Goal: Task Accomplishment & Management: Use online tool/utility

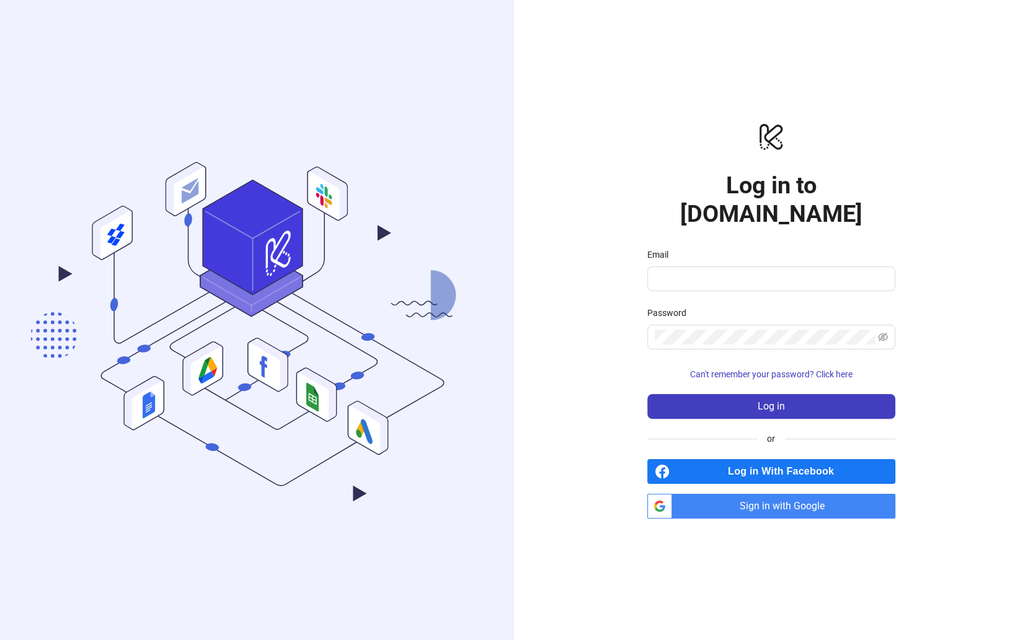
click at [729, 494] on span "Sign in with Google" at bounding box center [786, 506] width 218 height 25
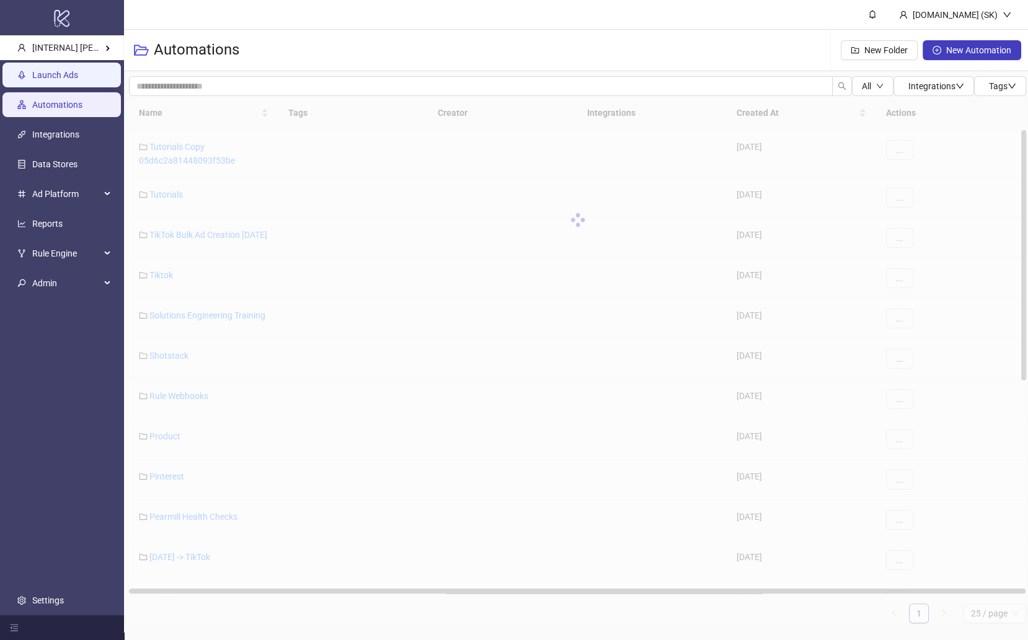
click at [78, 73] on link "Launch Ads" at bounding box center [55, 75] width 46 height 10
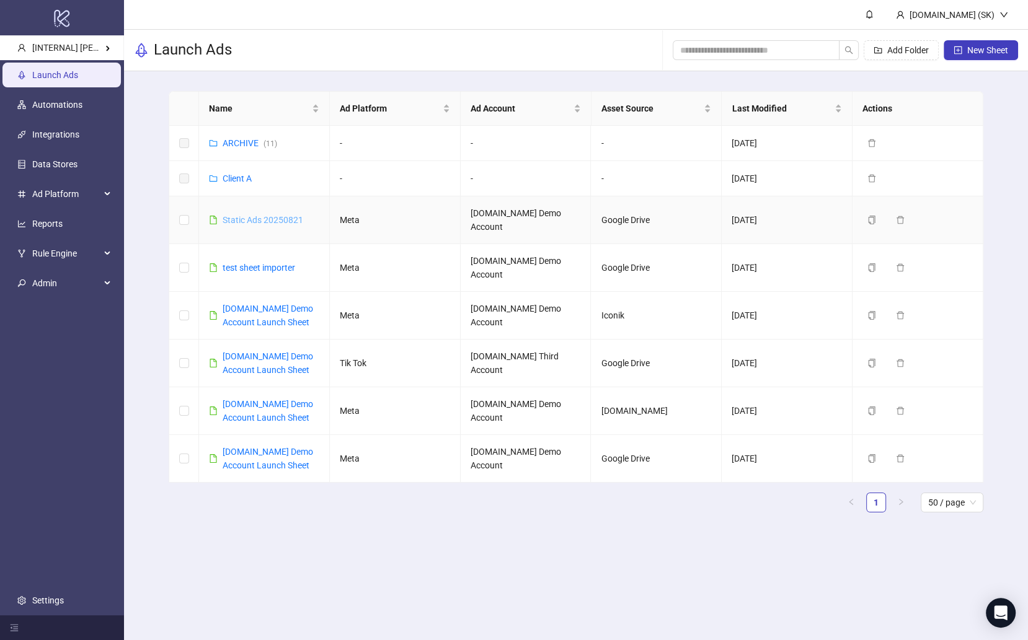
click at [285, 215] on link "Static Ads 20250821" at bounding box center [262, 220] width 81 height 10
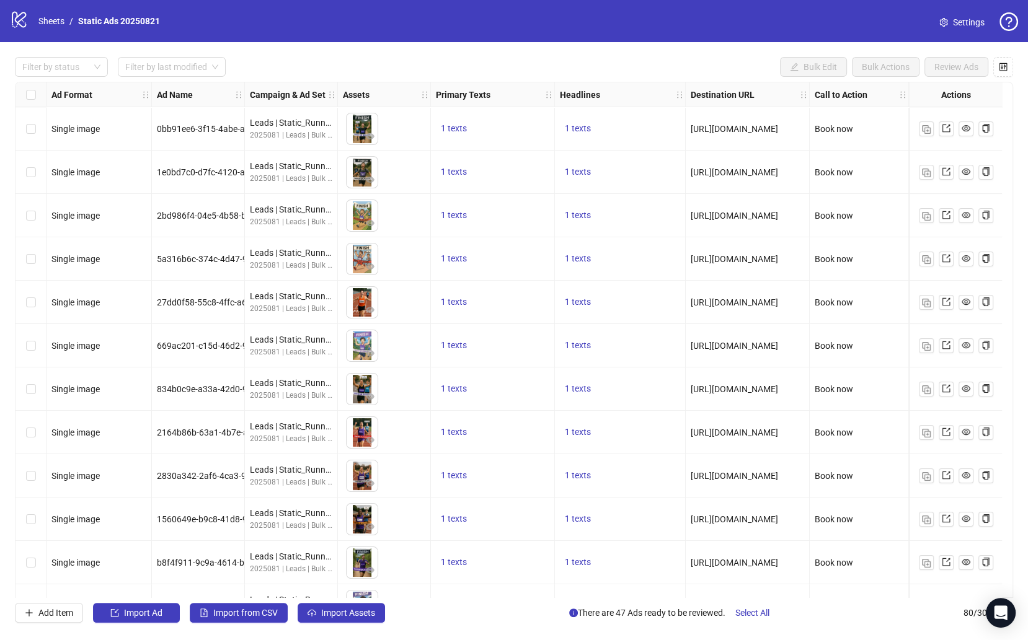
drag, startPoint x: 32, startPoint y: 100, endPoint x: 358, endPoint y: 71, distance: 327.3
click at [32, 100] on label "Select all rows" at bounding box center [31, 95] width 10 height 14
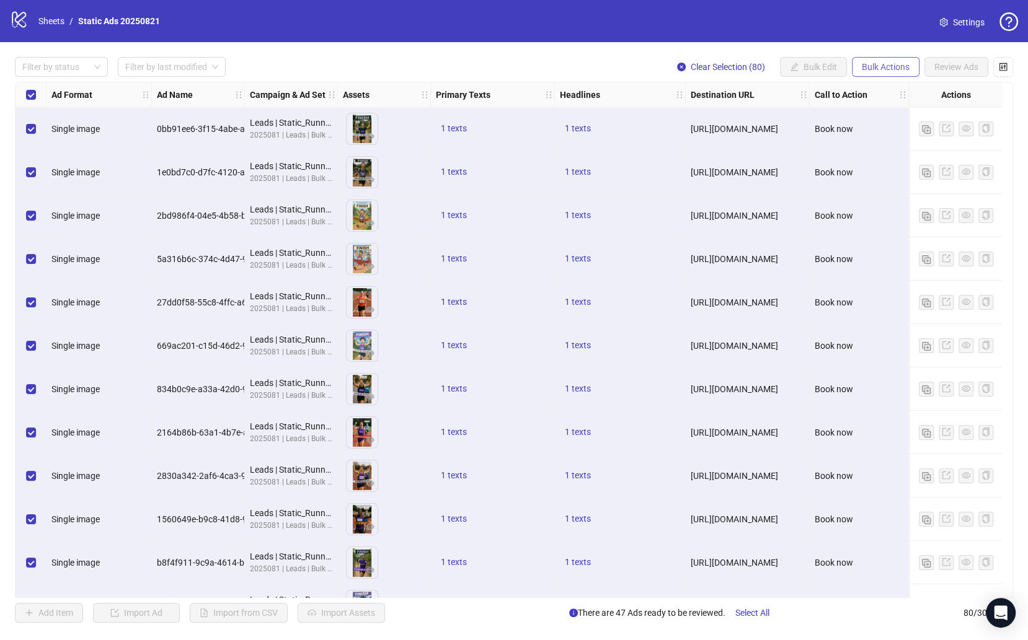
click at [891, 64] on span "Bulk Actions" at bounding box center [885, 67] width 48 height 10
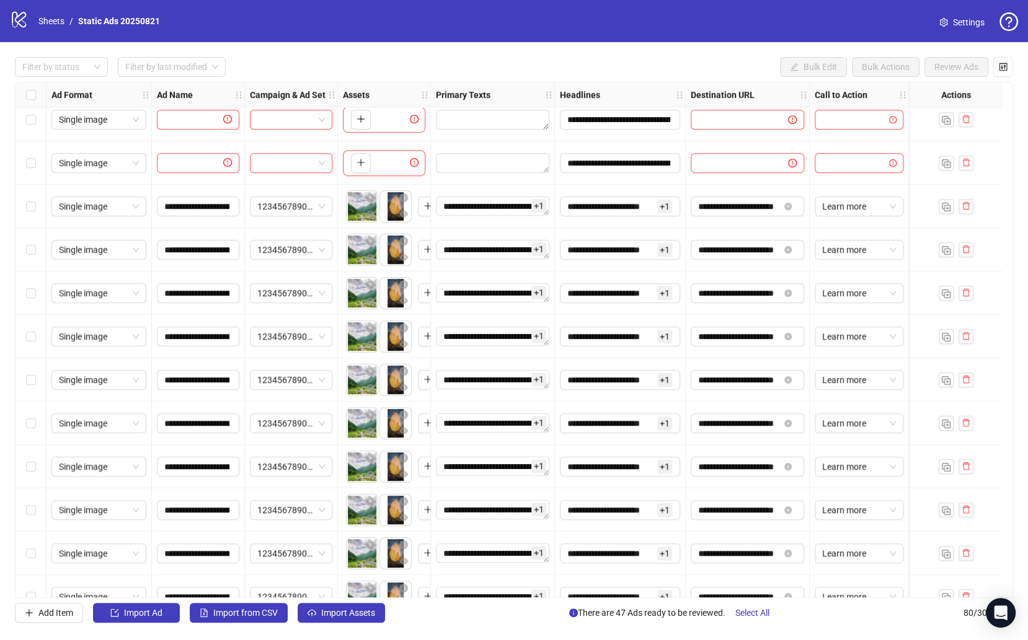
scroll to position [1011, 0]
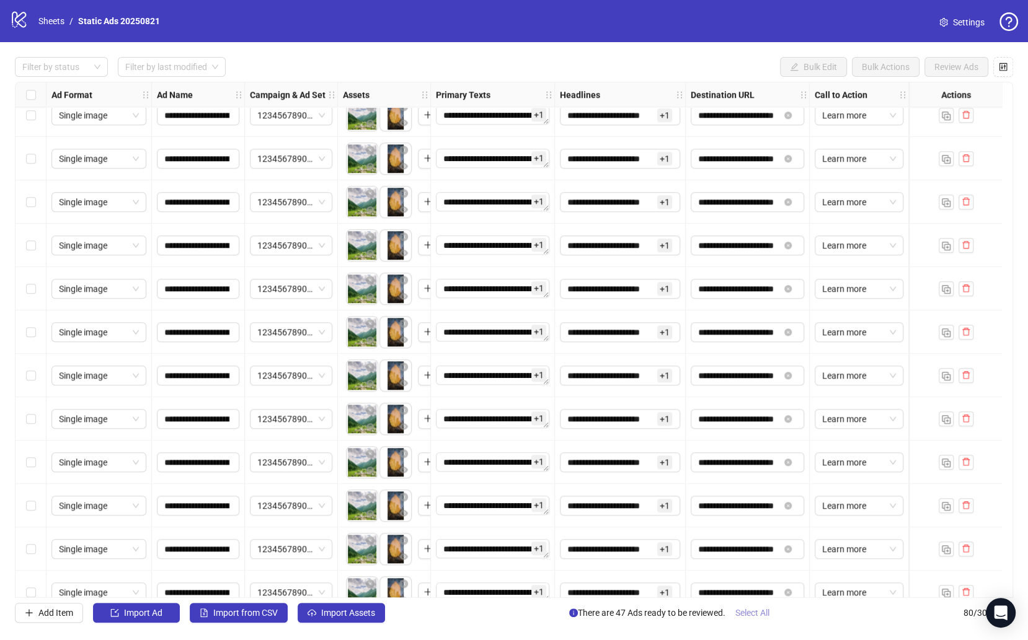
click at [753, 607] on button "Select All" at bounding box center [752, 613] width 54 height 20
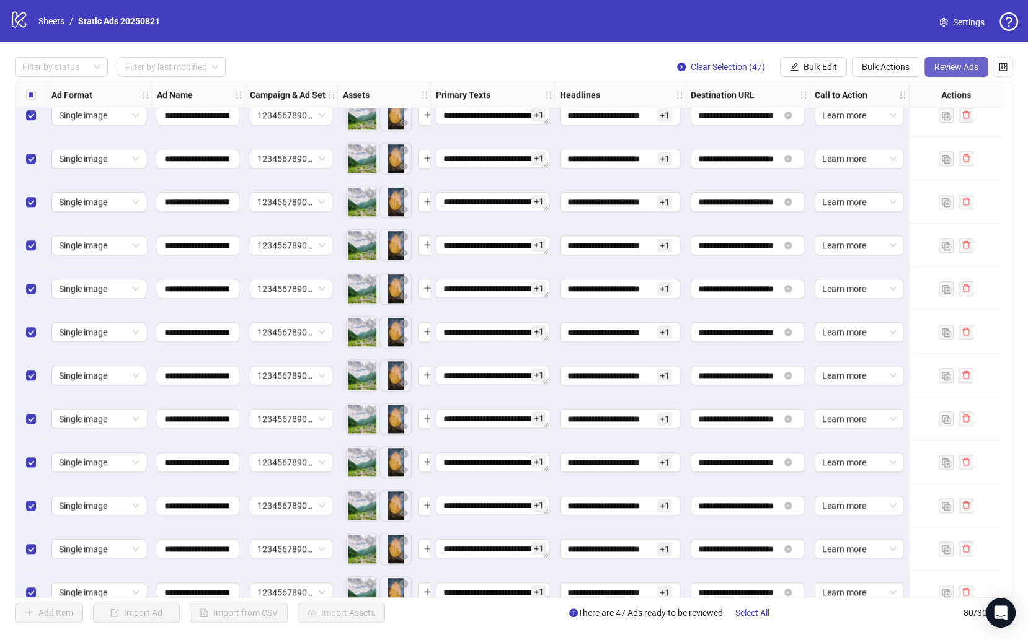
click at [964, 66] on span "Review Ads" at bounding box center [956, 67] width 44 height 10
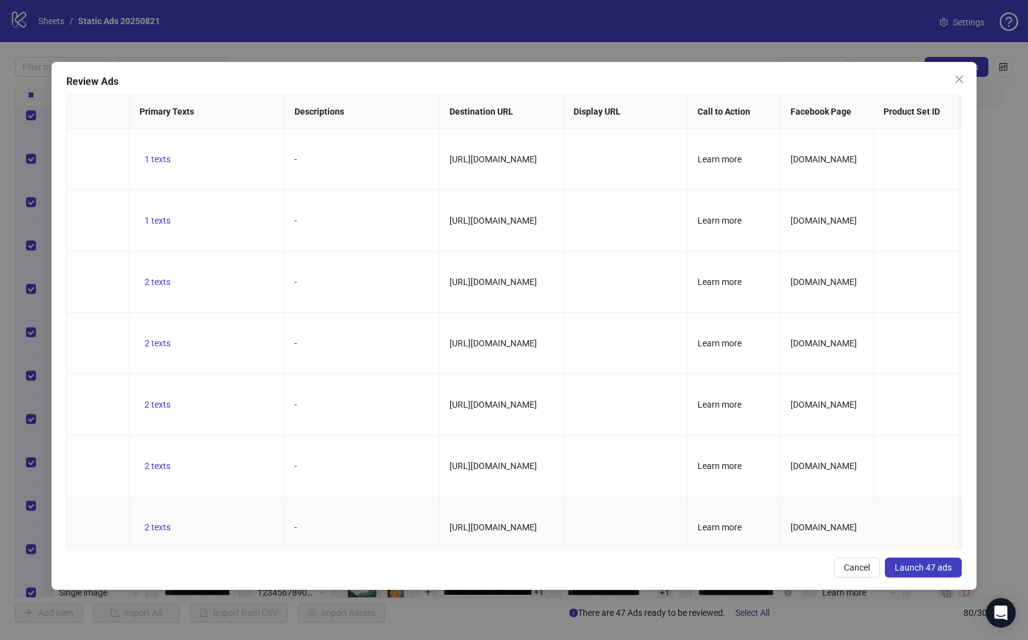
scroll to position [0, 0]
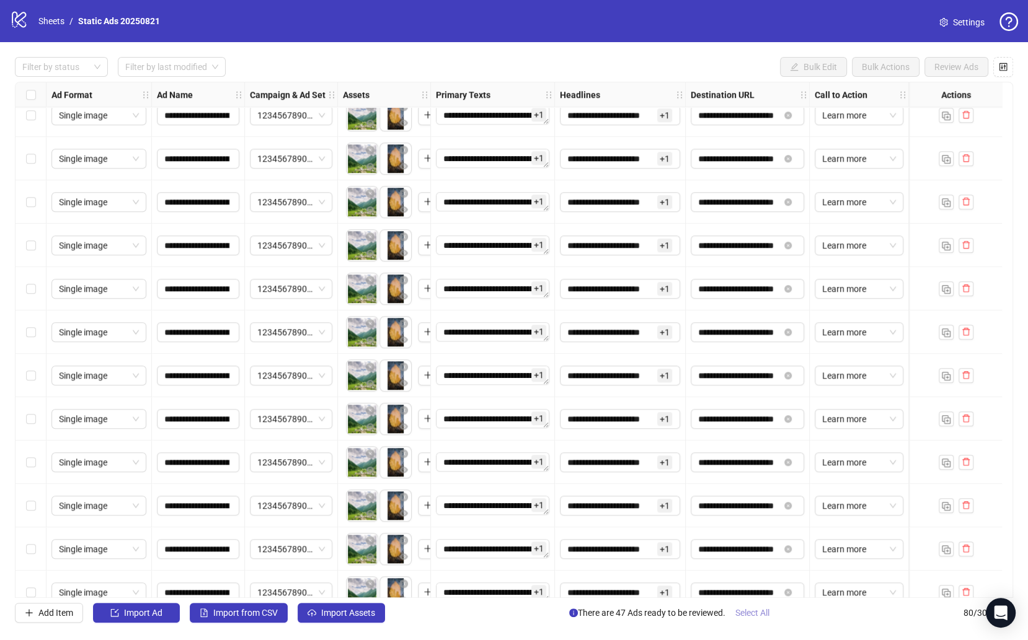
click at [760, 612] on span "Select All" at bounding box center [752, 613] width 34 height 10
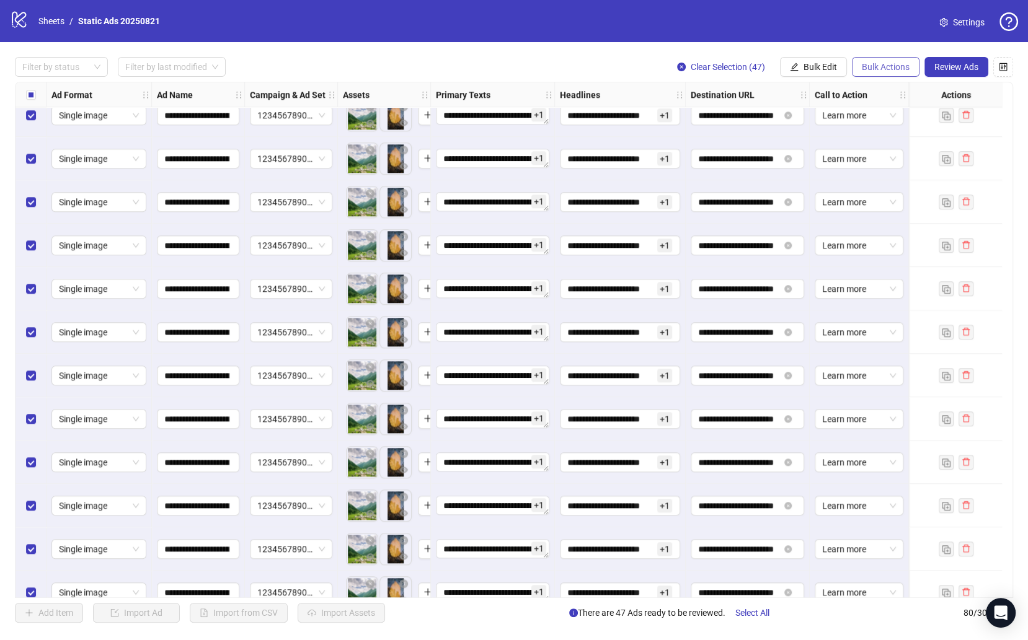
click at [899, 72] on button "Bulk Actions" at bounding box center [886, 67] width 68 height 20
click at [829, 66] on span "Bulk Edit" at bounding box center [819, 67] width 33 height 10
click at [832, 125] on span "Campaign & Ad Set" at bounding box center [827, 132] width 74 height 14
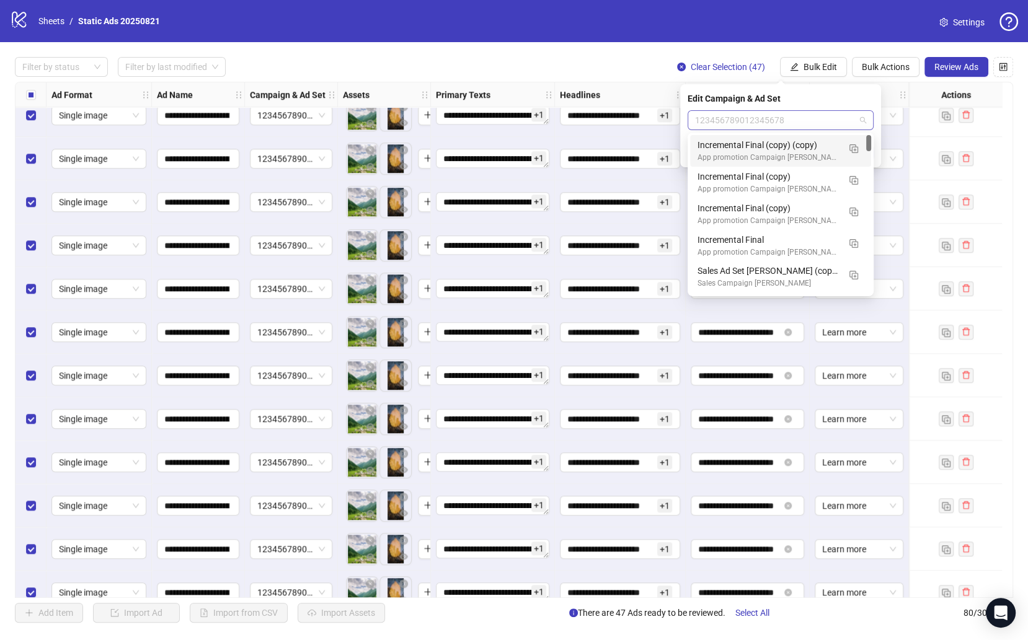
click at [800, 120] on span "123456789012345678" at bounding box center [780, 120] width 171 height 19
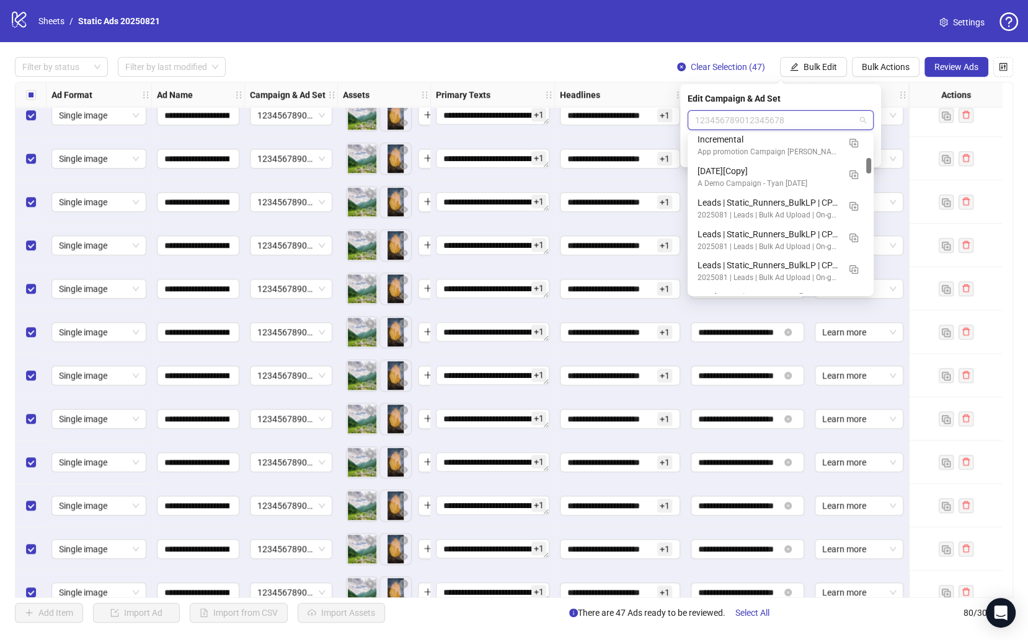
scroll to position [227, 0]
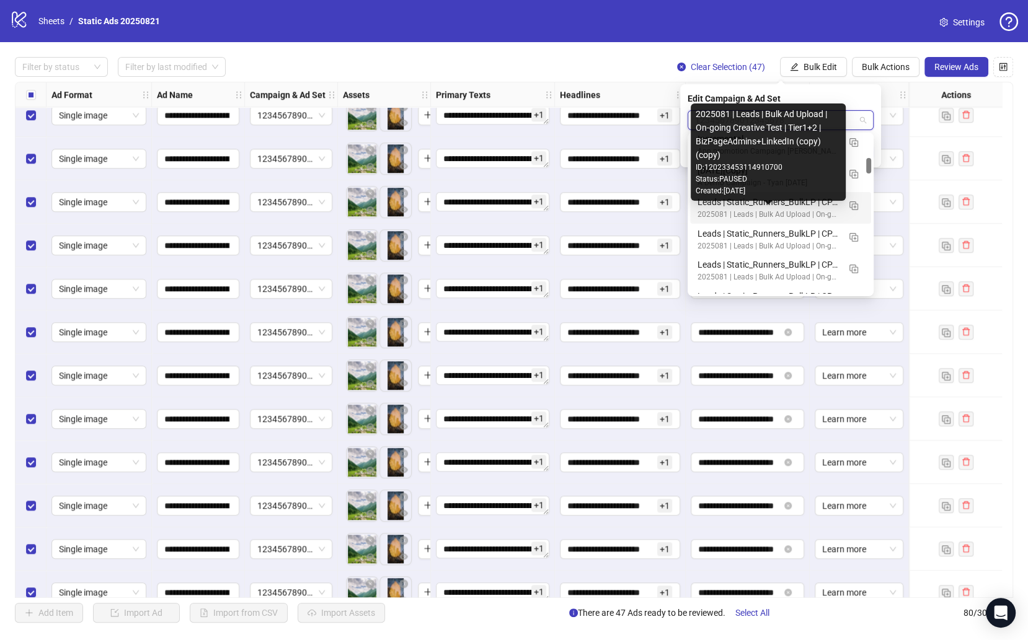
click at [795, 209] on div "2025081 | Leads | Bulk Ad Upload | On-going Creative Test | Tier1+2 | BizPageAd…" at bounding box center [767, 215] width 141 height 12
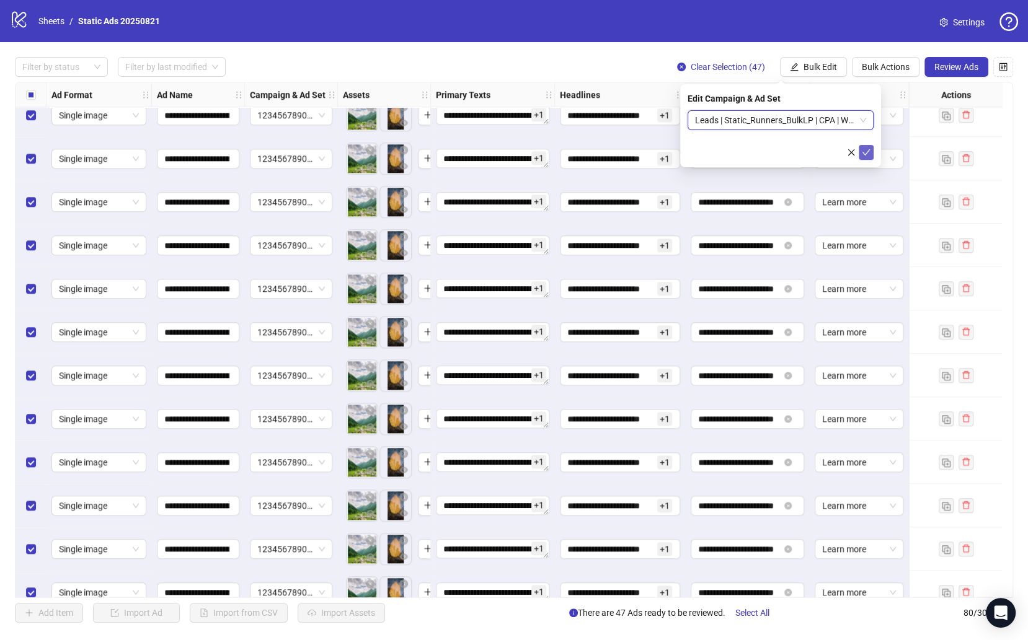
click at [865, 152] on icon "check" at bounding box center [865, 152] width 9 height 9
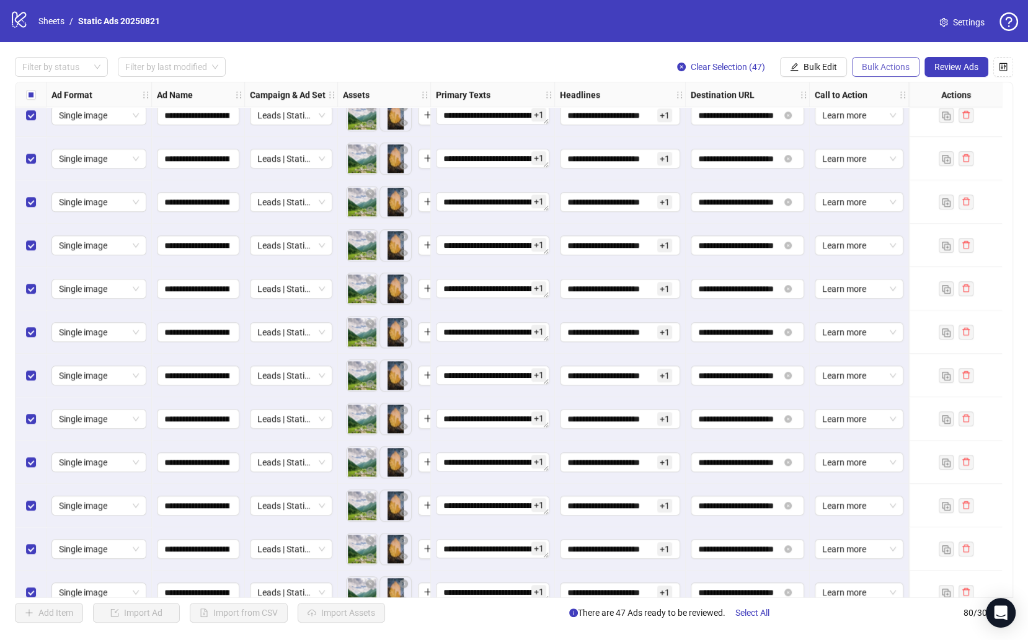
click at [897, 67] on span "Bulk Actions" at bounding box center [885, 67] width 48 height 10
click at [940, 58] on button "Review Ads" at bounding box center [956, 67] width 64 height 20
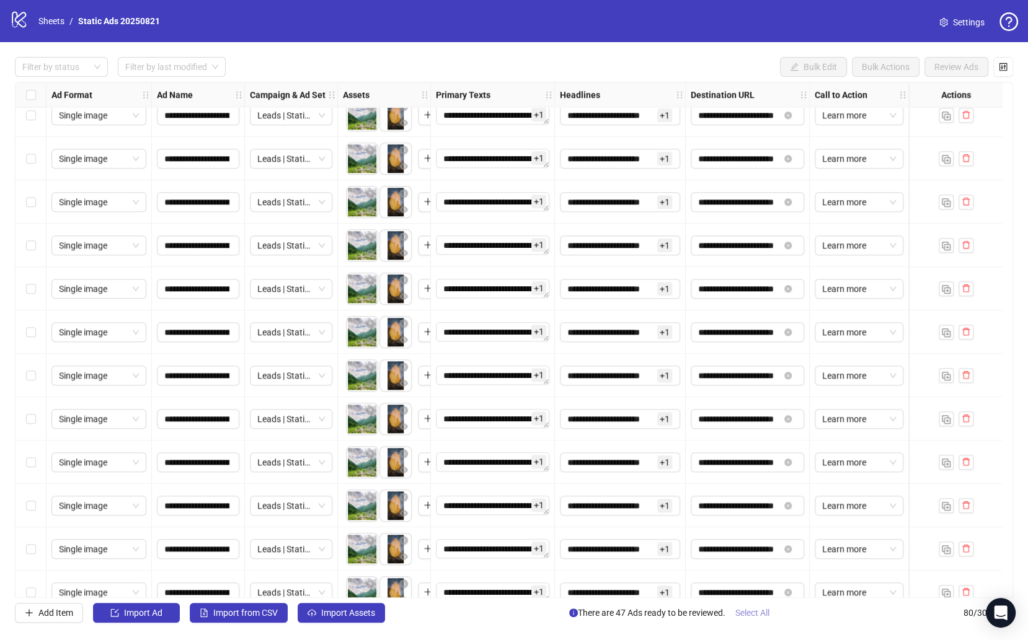
click at [755, 609] on span "Select All" at bounding box center [752, 613] width 34 height 10
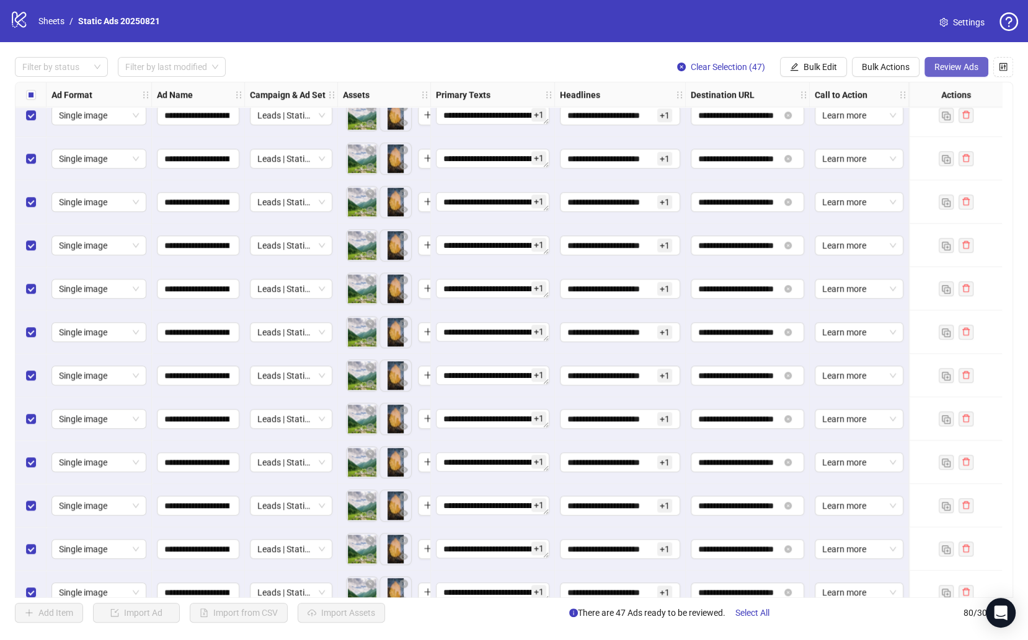
click at [974, 67] on span "Review Ads" at bounding box center [956, 67] width 44 height 10
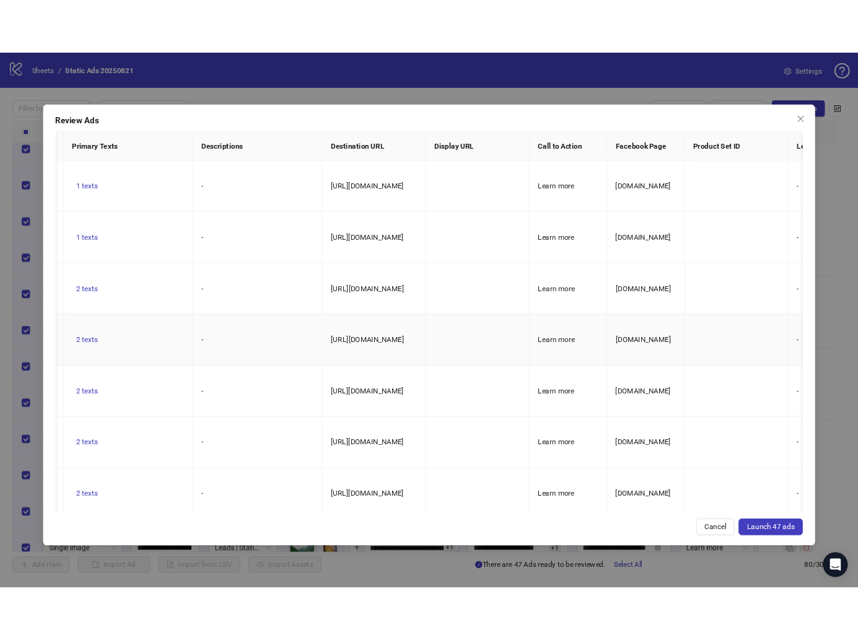
scroll to position [0, 0]
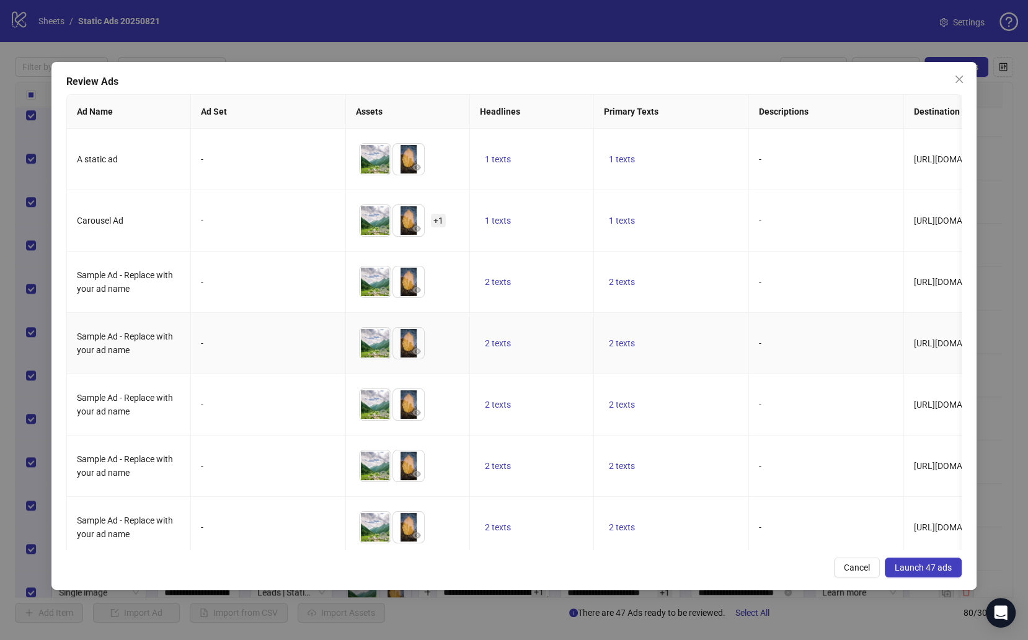
click at [441, 313] on td "To pick up a draggable item, press the space bar. While dragging, use the arrow…" at bounding box center [408, 343] width 124 height 61
